Goal: Task Accomplishment & Management: Complete application form

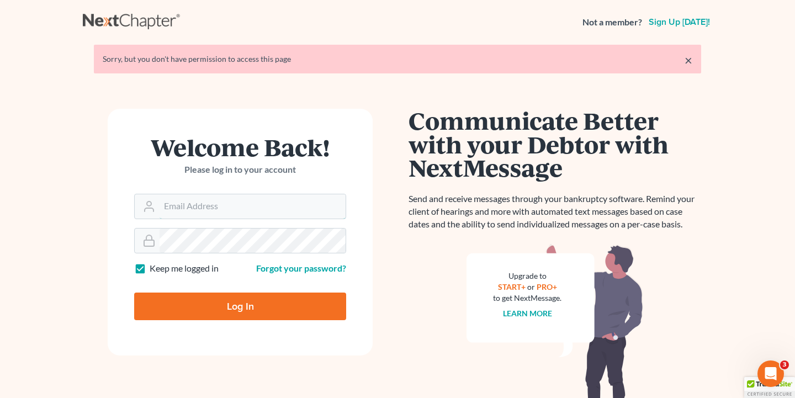
type input "[EMAIL_ADDRESS][DOMAIN_NAME]"
click at [240, 305] on input "Log In" at bounding box center [240, 306] width 212 height 28
type input "Thinking..."
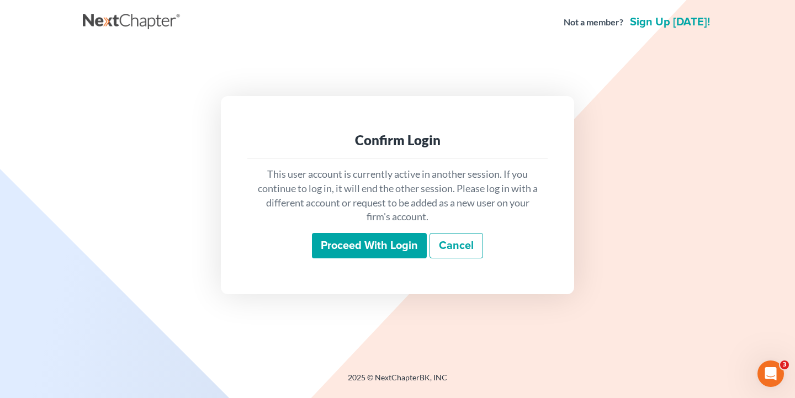
click at [359, 233] on input "Proceed with login" at bounding box center [369, 245] width 115 height 25
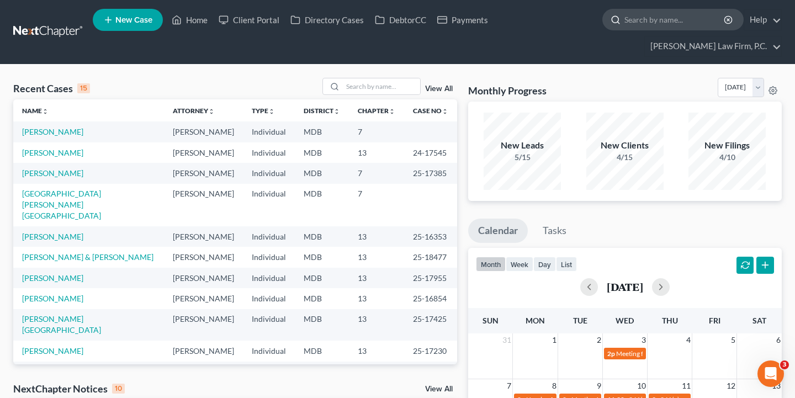
click at [647, 28] on input "search" at bounding box center [674, 19] width 101 height 20
paste input "[PERSON_NAME]"
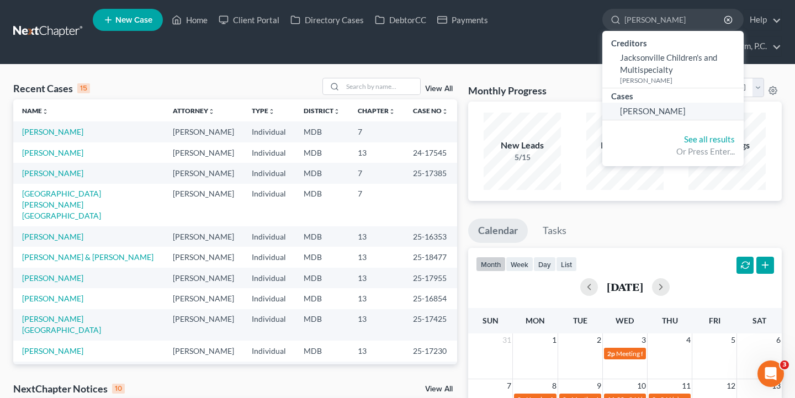
type input "[PERSON_NAME]"
click at [658, 111] on span "[PERSON_NAME]" at bounding box center [653, 111] width 66 height 10
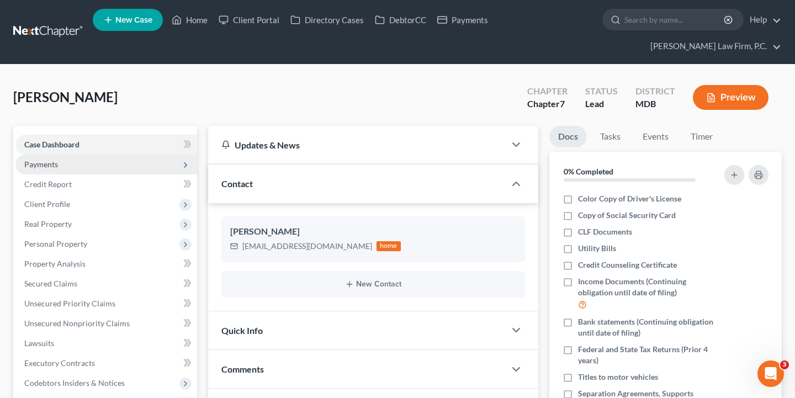
click at [62, 161] on span "Payments" at bounding box center [106, 165] width 182 height 20
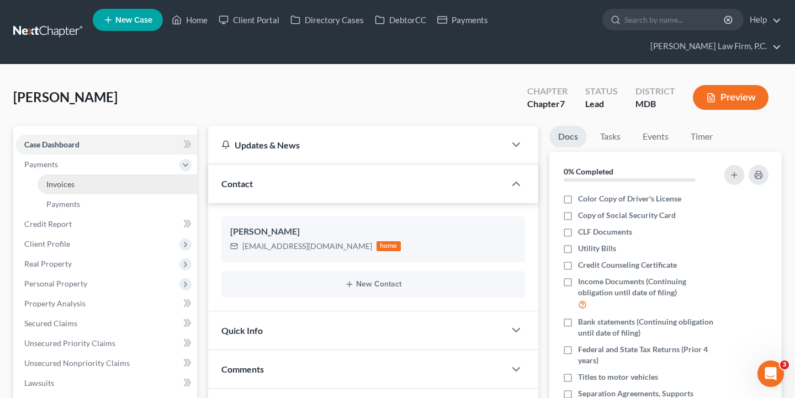
click at [73, 191] on link "Invoices" at bounding box center [117, 184] width 159 height 20
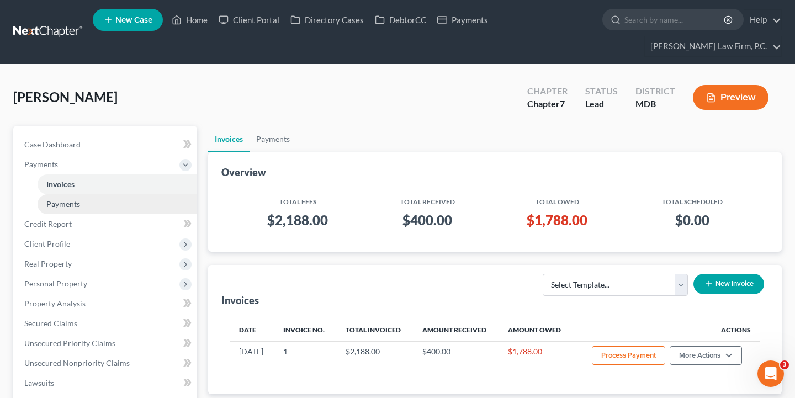
click at [73, 203] on span "Payments" at bounding box center [63, 203] width 34 height 9
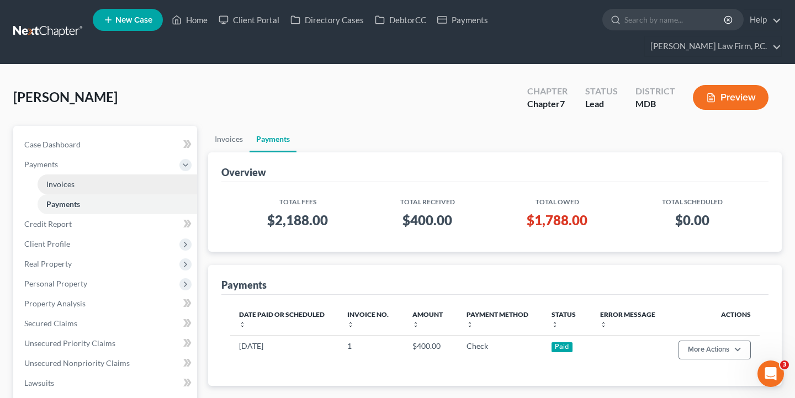
click at [75, 180] on link "Invoices" at bounding box center [117, 184] width 159 height 20
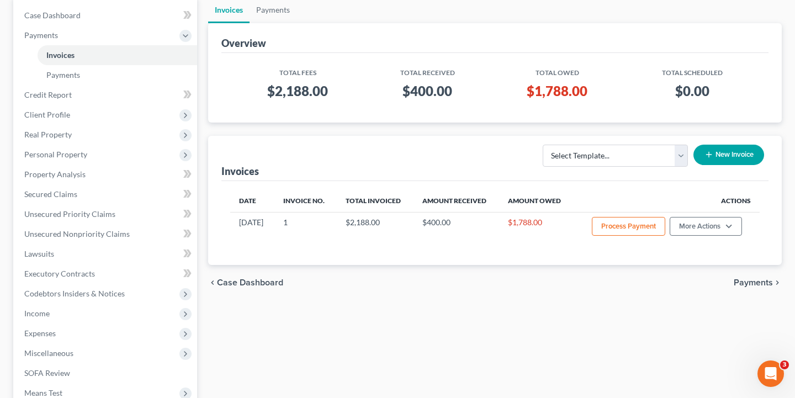
scroll to position [135, 0]
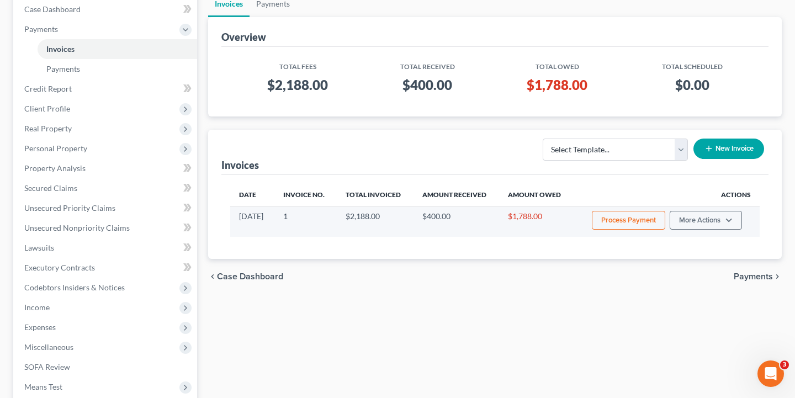
click at [691, 209] on td "Process Payment More Actions View/Edit Record Cash or Check Payment" at bounding box center [666, 221] width 186 height 31
click at [691, 217] on button "More Actions" at bounding box center [705, 220] width 72 height 19
click at [690, 263] on link "Record Cash or Check Payment" at bounding box center [720, 261] width 129 height 19
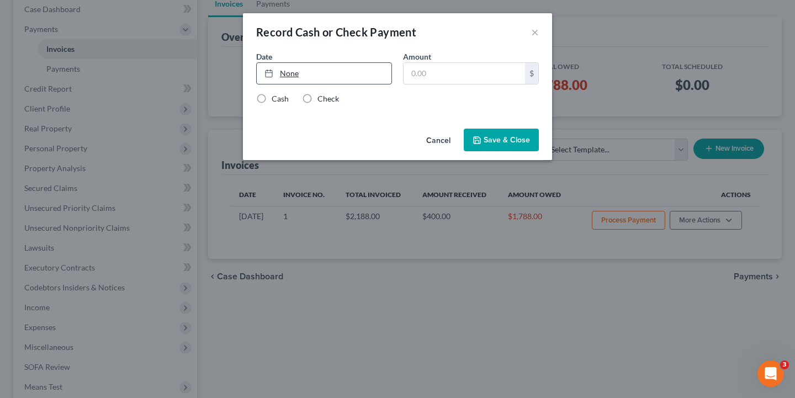
click at [319, 69] on link "None" at bounding box center [324, 73] width 135 height 21
click at [445, 76] on input "text" at bounding box center [463, 73] width 121 height 21
type input "300"
click at [321, 101] on label "Check" at bounding box center [328, 98] width 22 height 11
click at [322, 100] on input "Check" at bounding box center [325, 96] width 7 height 7
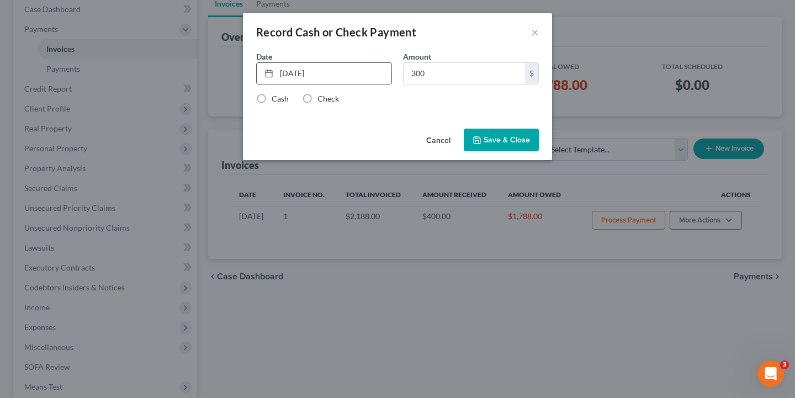
radio input "true"
click at [501, 139] on button "Save & Close" at bounding box center [501, 140] width 75 height 23
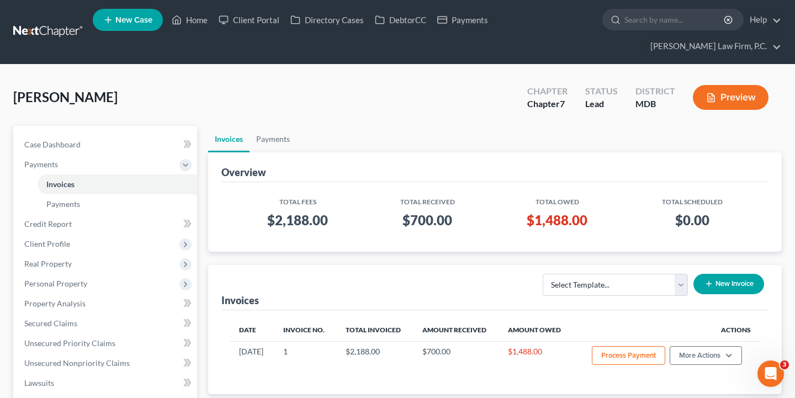
scroll to position [0, 0]
click at [677, 27] on input "search" at bounding box center [674, 19] width 101 height 20
paste input "[PERSON_NAME]"
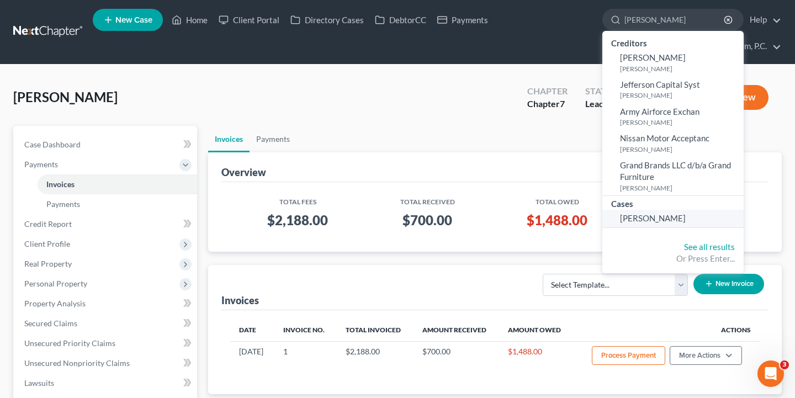
type input "[PERSON_NAME]"
click at [641, 210] on link "[PERSON_NAME]" at bounding box center [672, 218] width 141 height 17
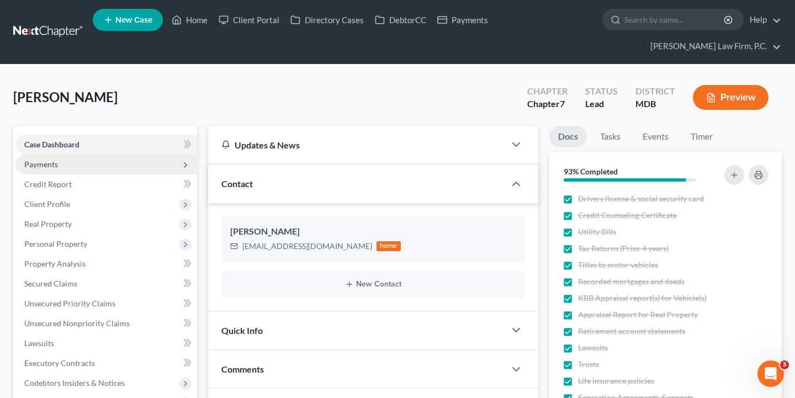
click at [74, 166] on span "Payments" at bounding box center [106, 165] width 182 height 20
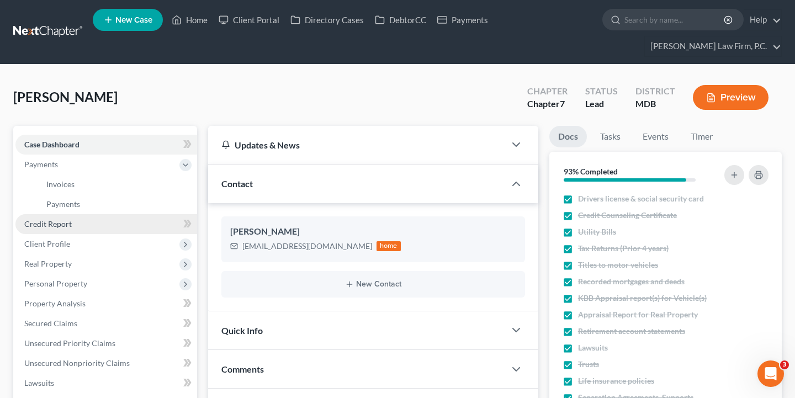
click at [72, 223] on link "Credit Report" at bounding box center [106, 224] width 182 height 20
click at [158, 228] on link "Credit Report" at bounding box center [106, 224] width 182 height 20
click at [85, 228] on link "Credit Report" at bounding box center [106, 224] width 182 height 20
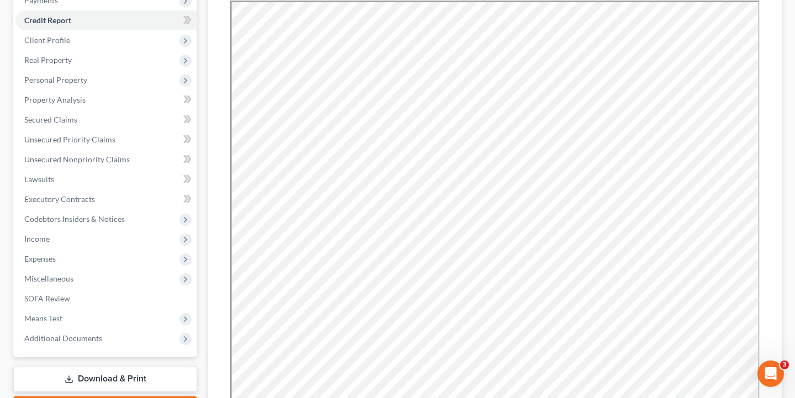
scroll to position [176, 0]
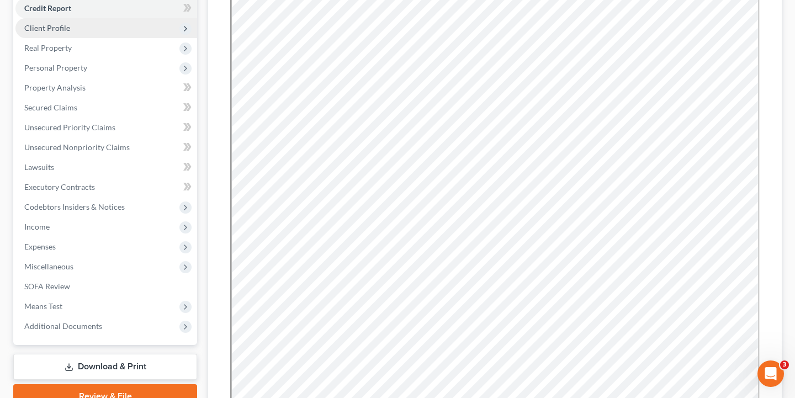
click at [125, 26] on span "Client Profile" at bounding box center [106, 28] width 182 height 20
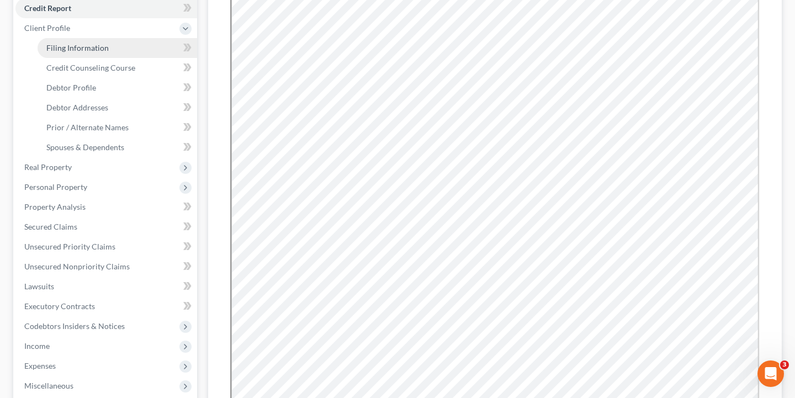
click at [93, 49] on span "Filing Information" at bounding box center [77, 47] width 62 height 9
select select "1"
select select "0"
select select "21"
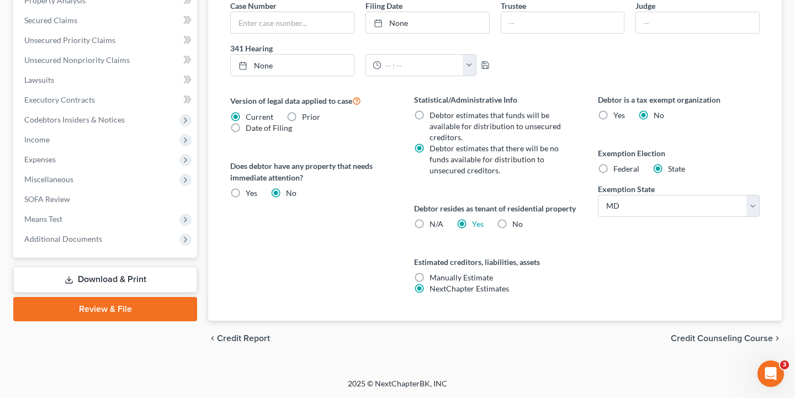
scroll to position [394, 0]
click at [700, 339] on span "Credit Counseling Course" at bounding box center [721, 338] width 102 height 9
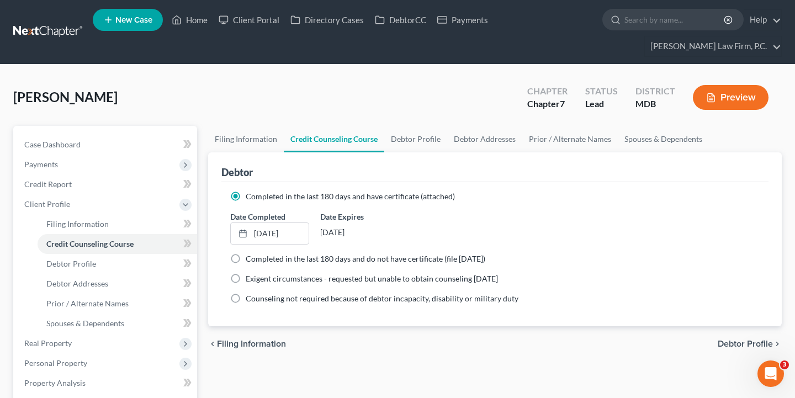
scroll to position [6, 0]
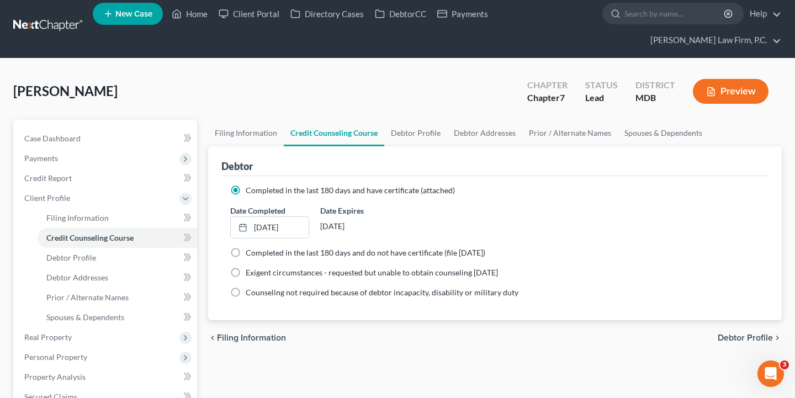
click at [726, 335] on span "Debtor Profile" at bounding box center [744, 337] width 55 height 9
select select "0"
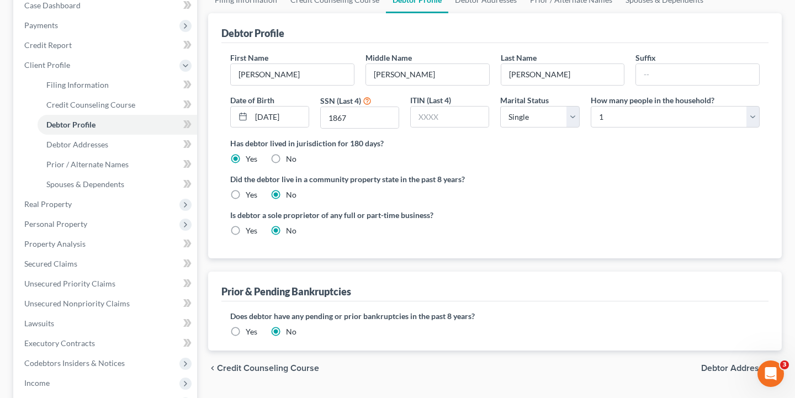
scroll to position [150, 0]
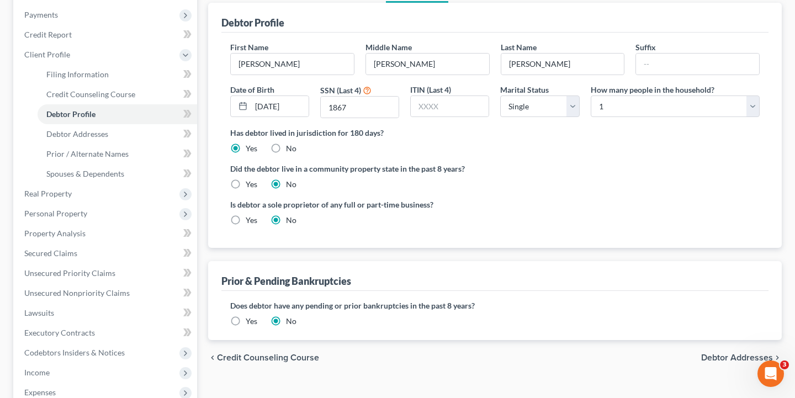
click at [721, 356] on span "Debtor Addresses" at bounding box center [737, 357] width 72 height 9
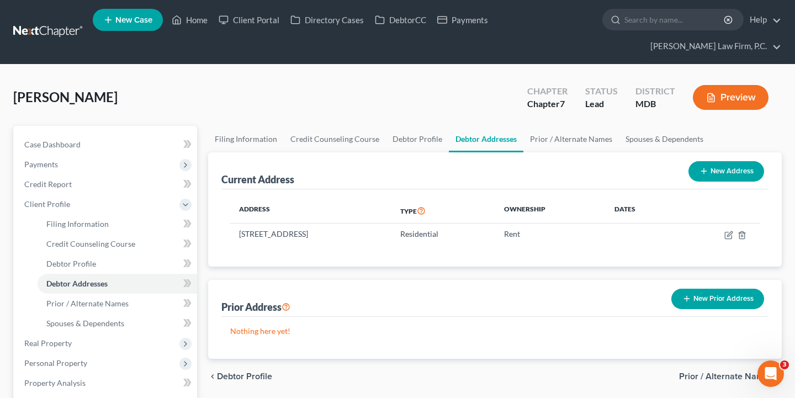
scroll to position [20, 0]
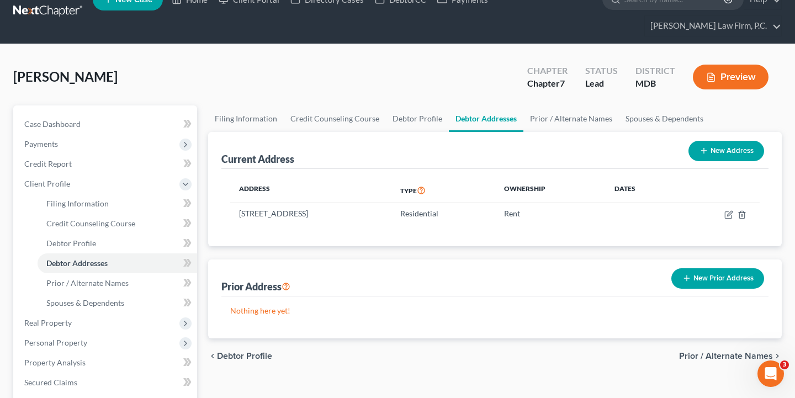
click at [725, 355] on span "Prior / Alternate Names" at bounding box center [726, 356] width 94 height 9
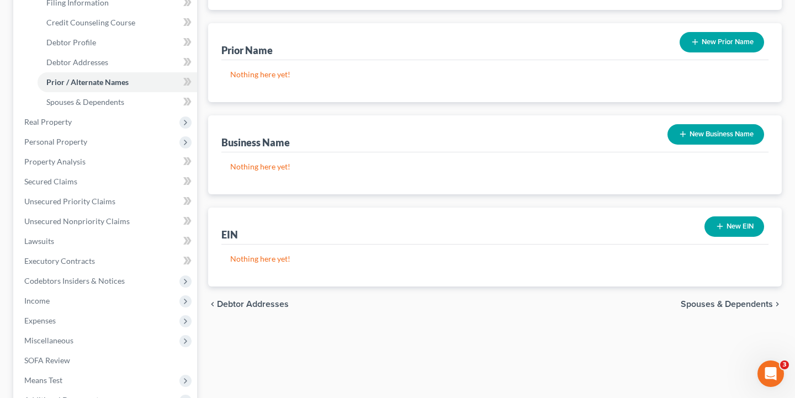
click at [701, 304] on span "Spouses & Dependents" at bounding box center [726, 304] width 92 height 9
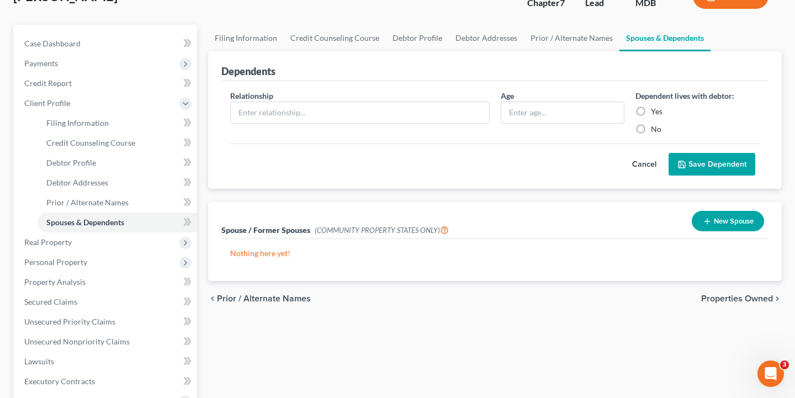
scroll to position [210, 0]
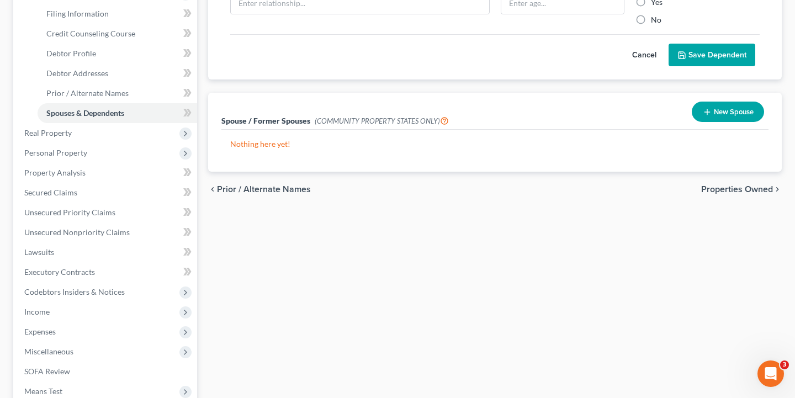
click at [722, 182] on div "chevron_left Prior / Alternate Names Properties Owned chevron_right" at bounding box center [494, 189] width 573 height 35
click at [722, 186] on span "Properties Owned" at bounding box center [737, 189] width 72 height 9
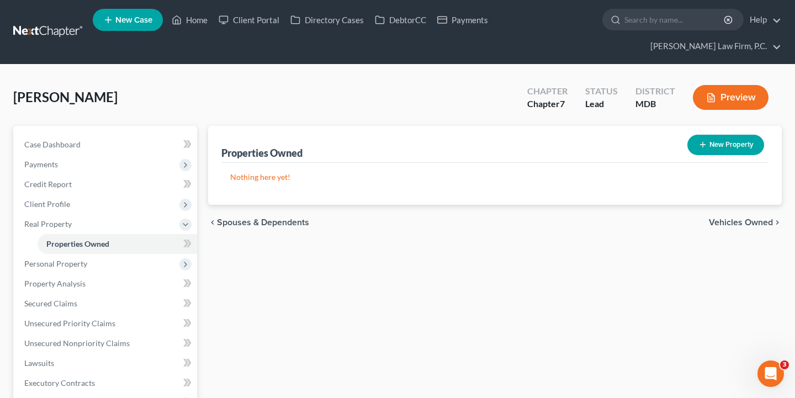
click at [732, 218] on span "Vehicles Owned" at bounding box center [741, 222] width 64 height 9
